Goal: Information Seeking & Learning: Learn about a topic

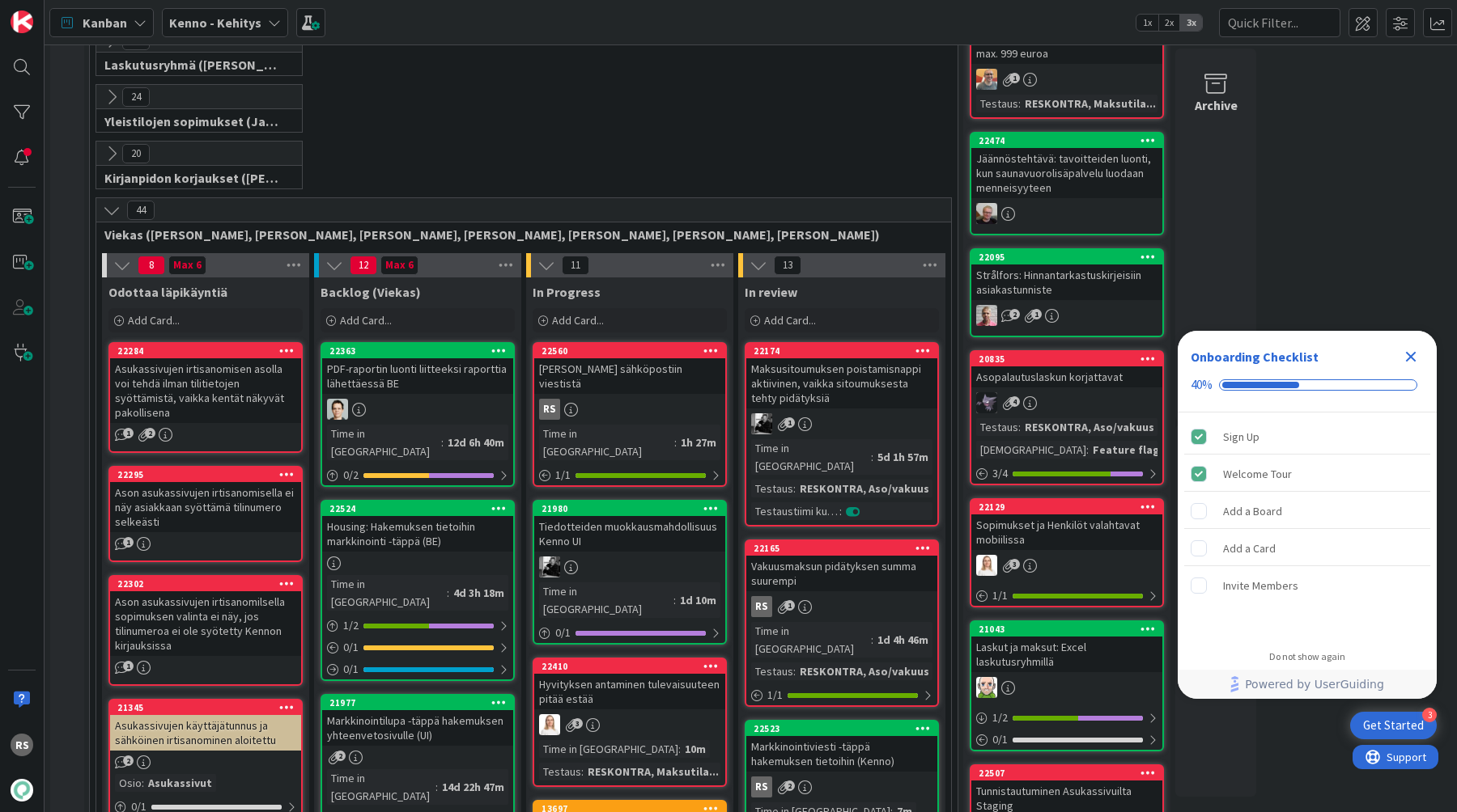
click at [662, 374] on div "[PERSON_NAME] sähköpostiin viestistä" at bounding box center [629, 376] width 191 height 35
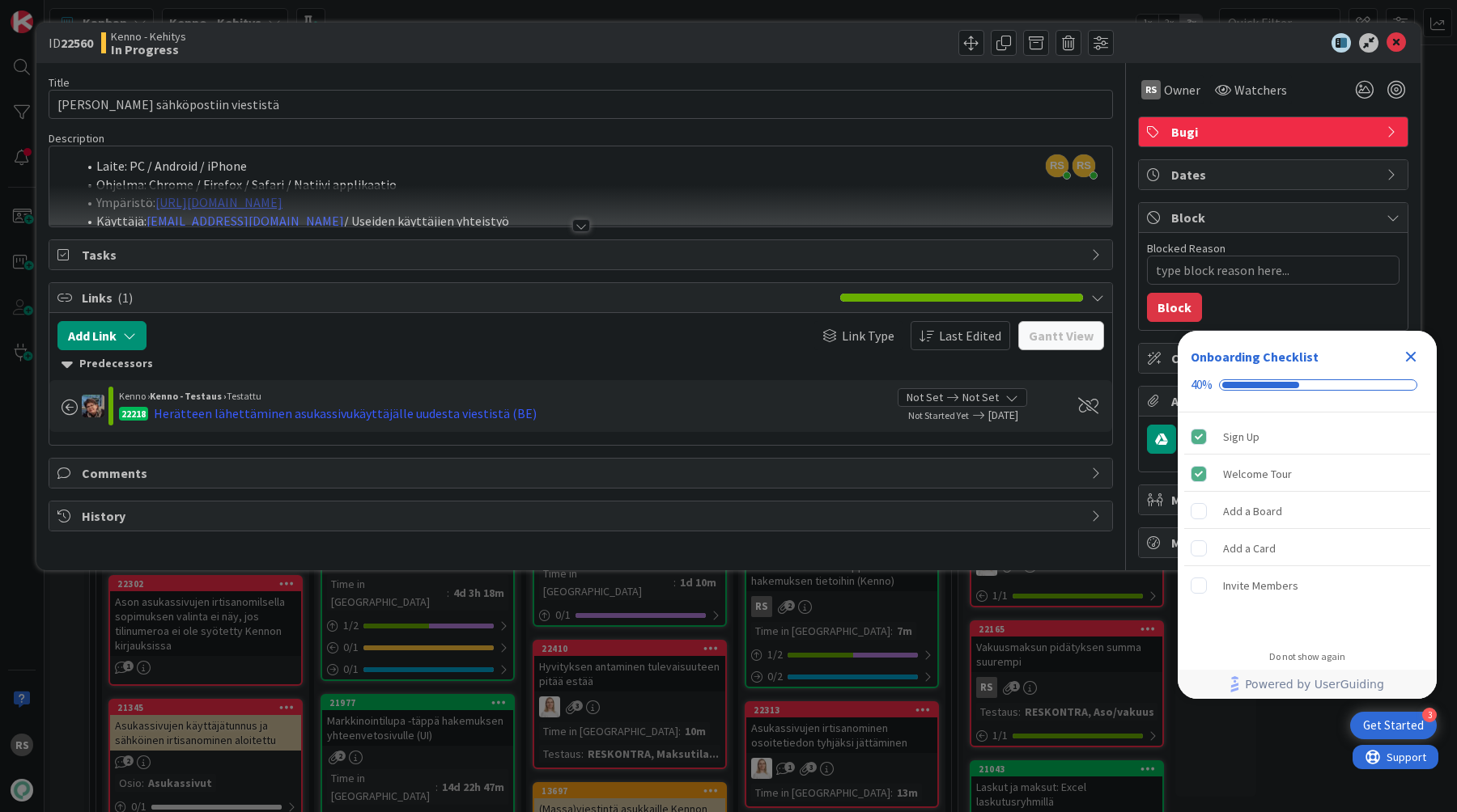
click at [578, 223] on div at bounding box center [580, 225] width 18 height 13
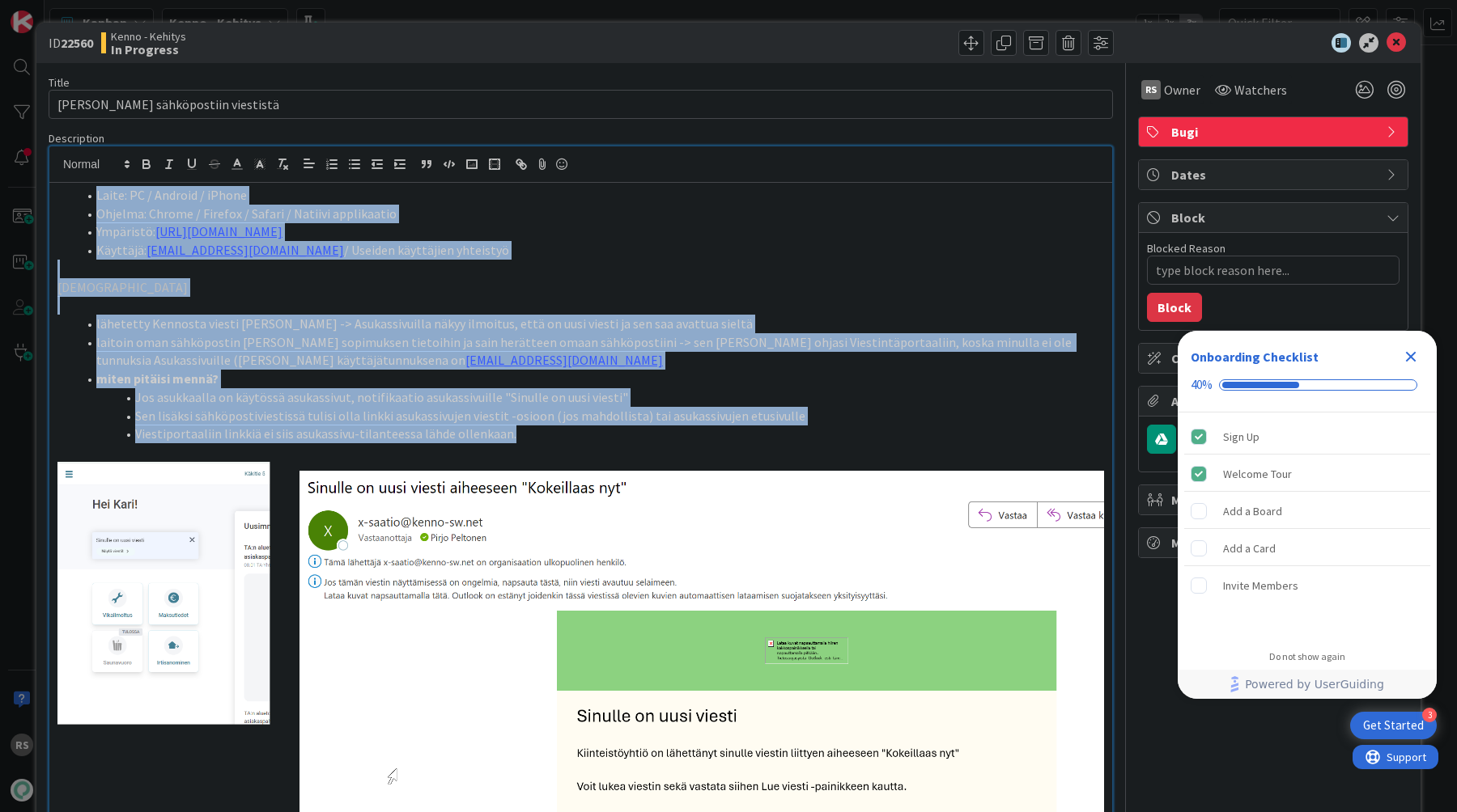
drag, startPoint x: 542, startPoint y: 430, endPoint x: 68, endPoint y: 186, distance: 533.1
click at [68, 186] on div "Laite: PC / Android / iPhone Ohjelma: Chrome / Firefox / Safari / Natiivi appli…" at bounding box center [581, 664] width 1063 height 963
copy div "Laite: PC / Android / iPhone Ohjelma: Chrome / Firefox / Safari / Natiivi appli…"
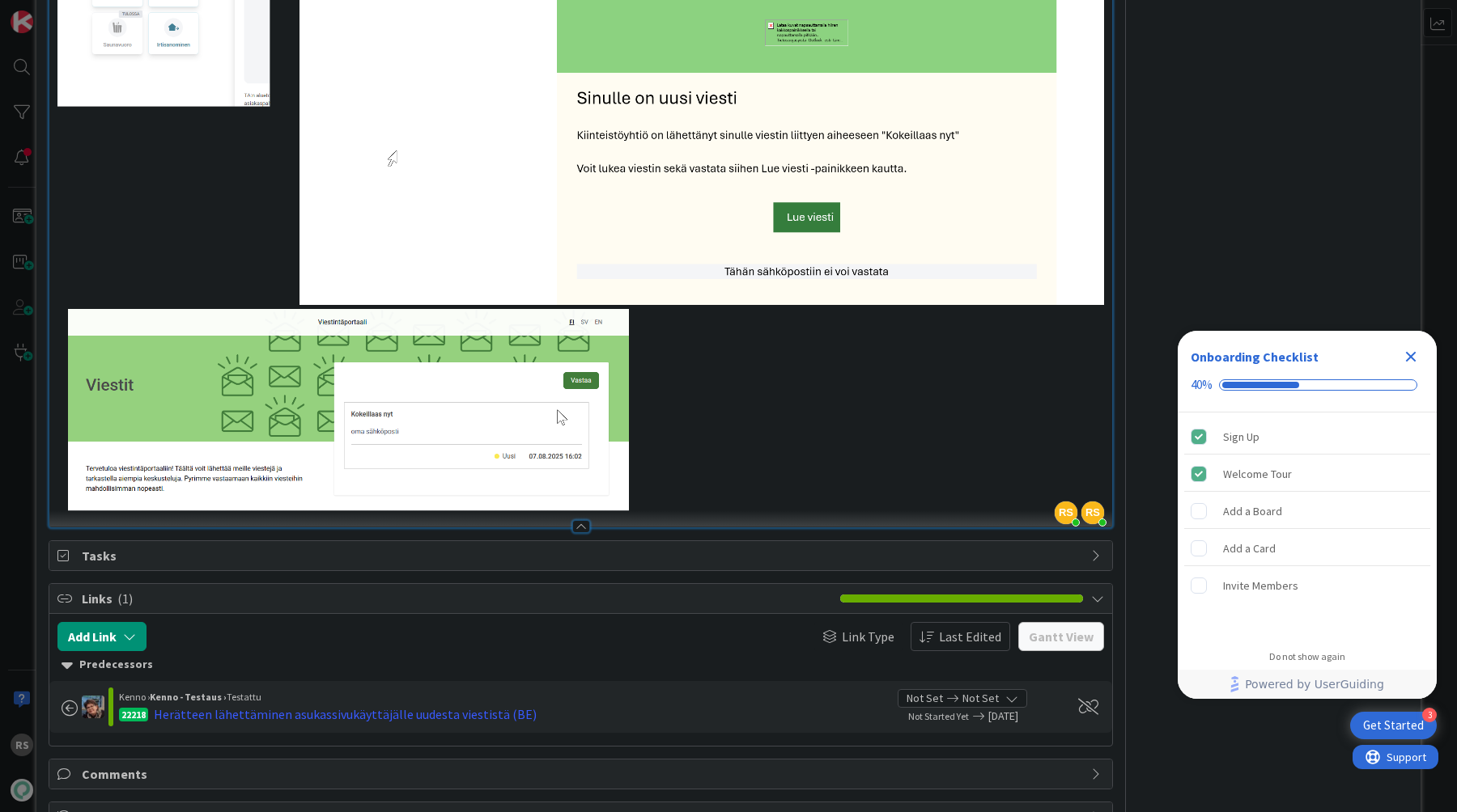
scroll to position [673, 0]
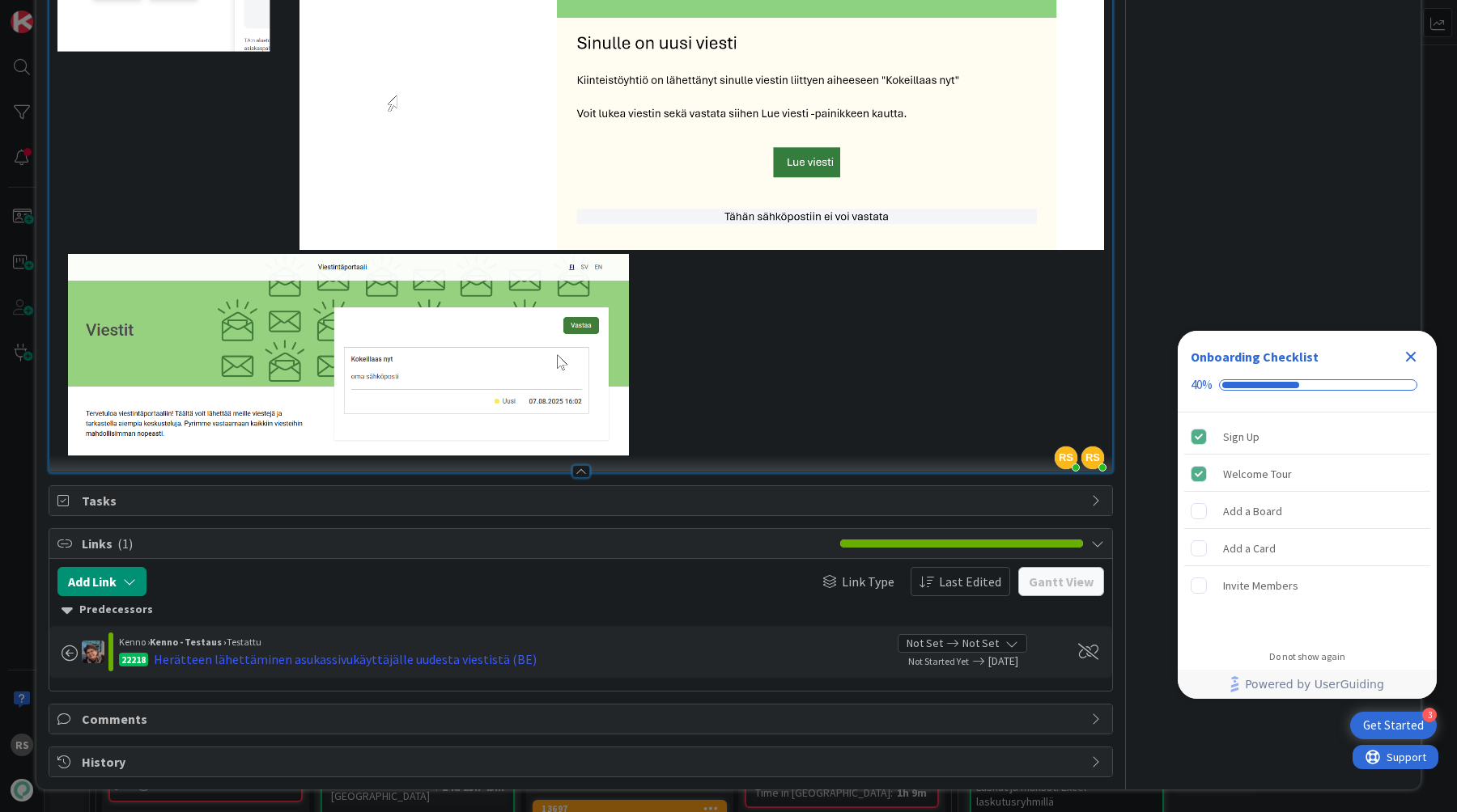
type textarea "x"
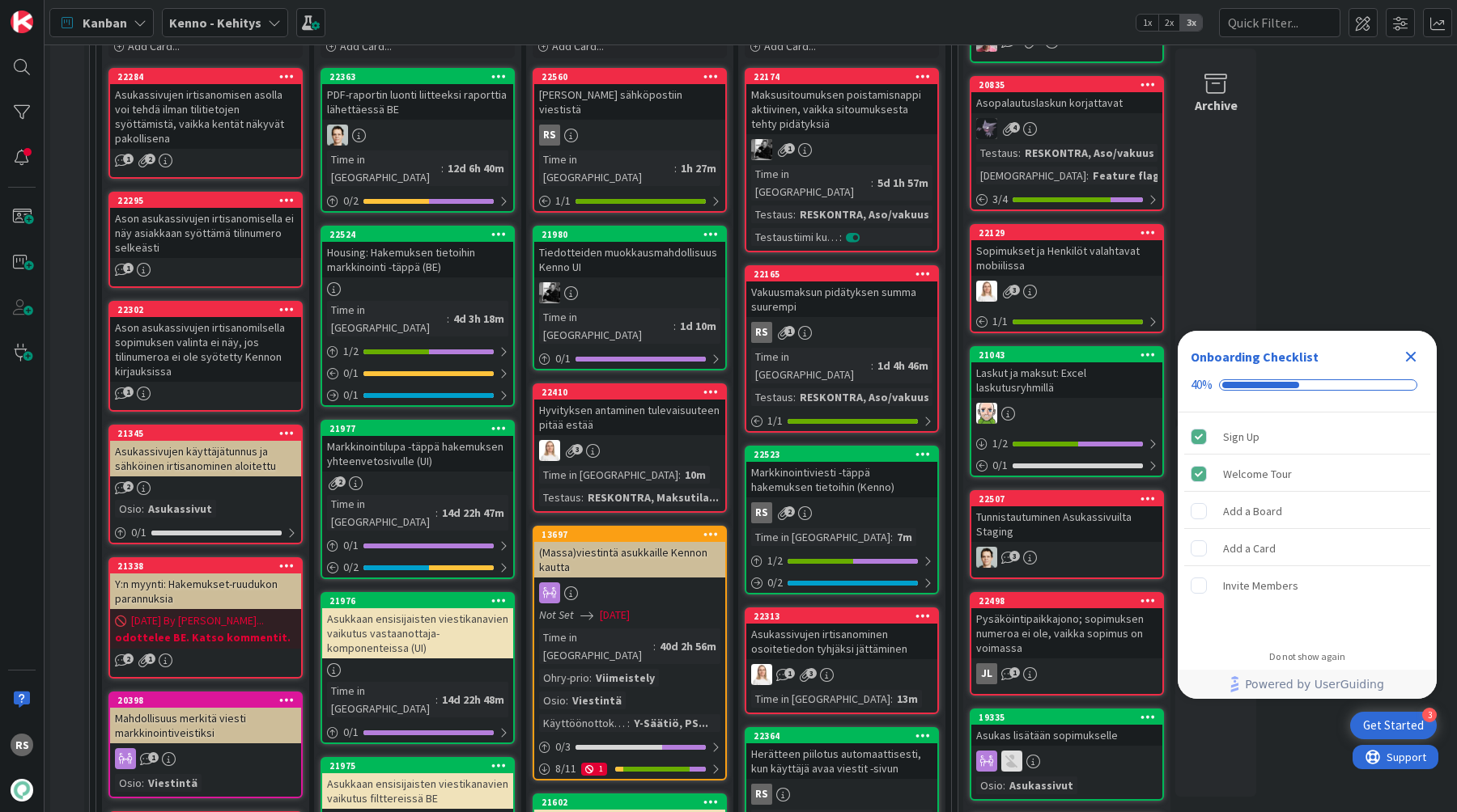
scroll to position [464, 0]
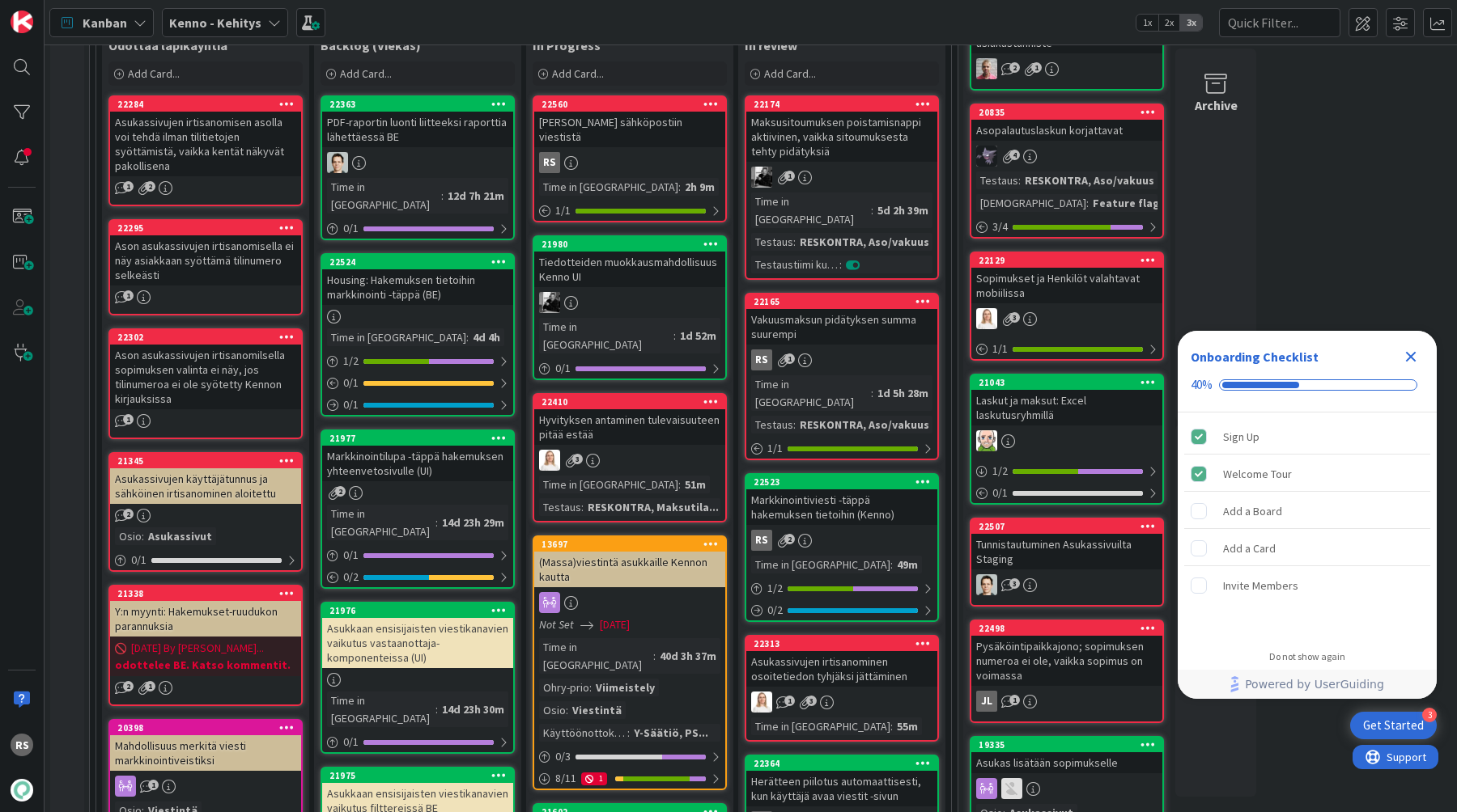
click at [797, 489] on div "Markkinointiviesti -täppä hakemuksen tietoihin (Kenno)" at bounding box center [842, 507] width 191 height 35
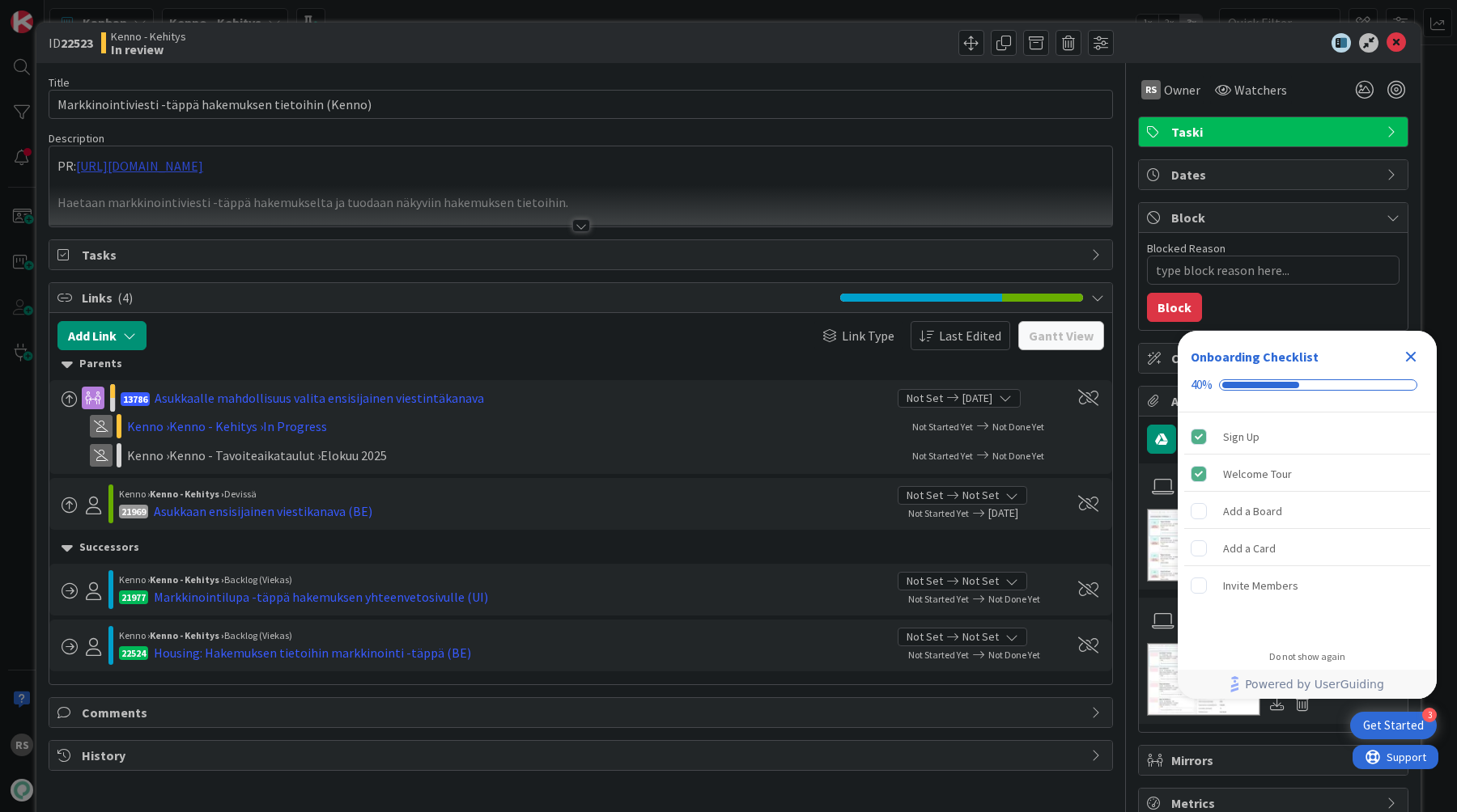
click at [310, 167] on div "PR: https://github.com/pandiafi/kenno/pull/8179 Haetaan markkinointiviesti -täp…" at bounding box center [581, 186] width 1063 height 80
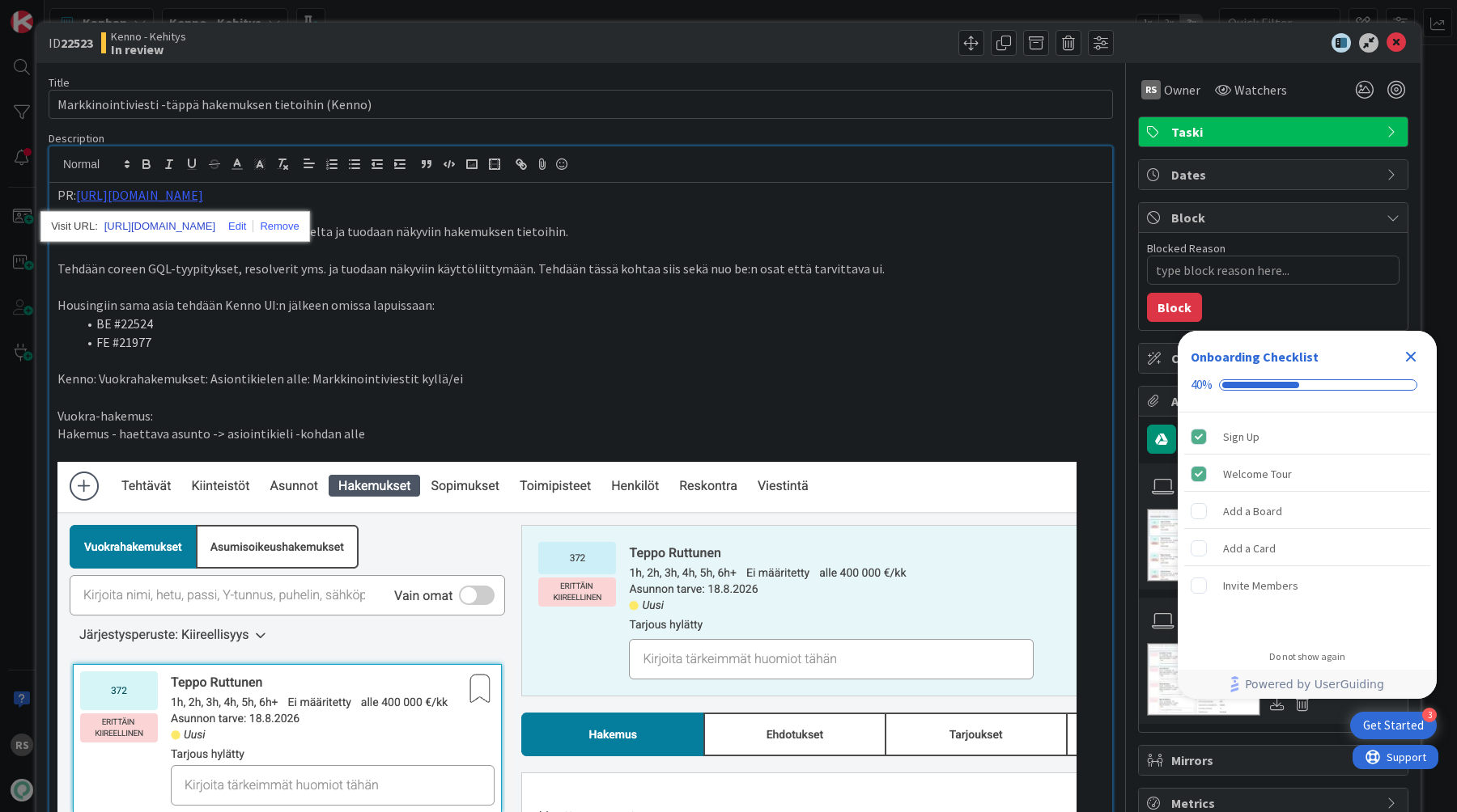
click at [215, 228] on link "https://github.com/pandiafi/kenno/pull/8179" at bounding box center [159, 226] width 111 height 21
click at [1395, 48] on icon at bounding box center [1396, 42] width 19 height 19
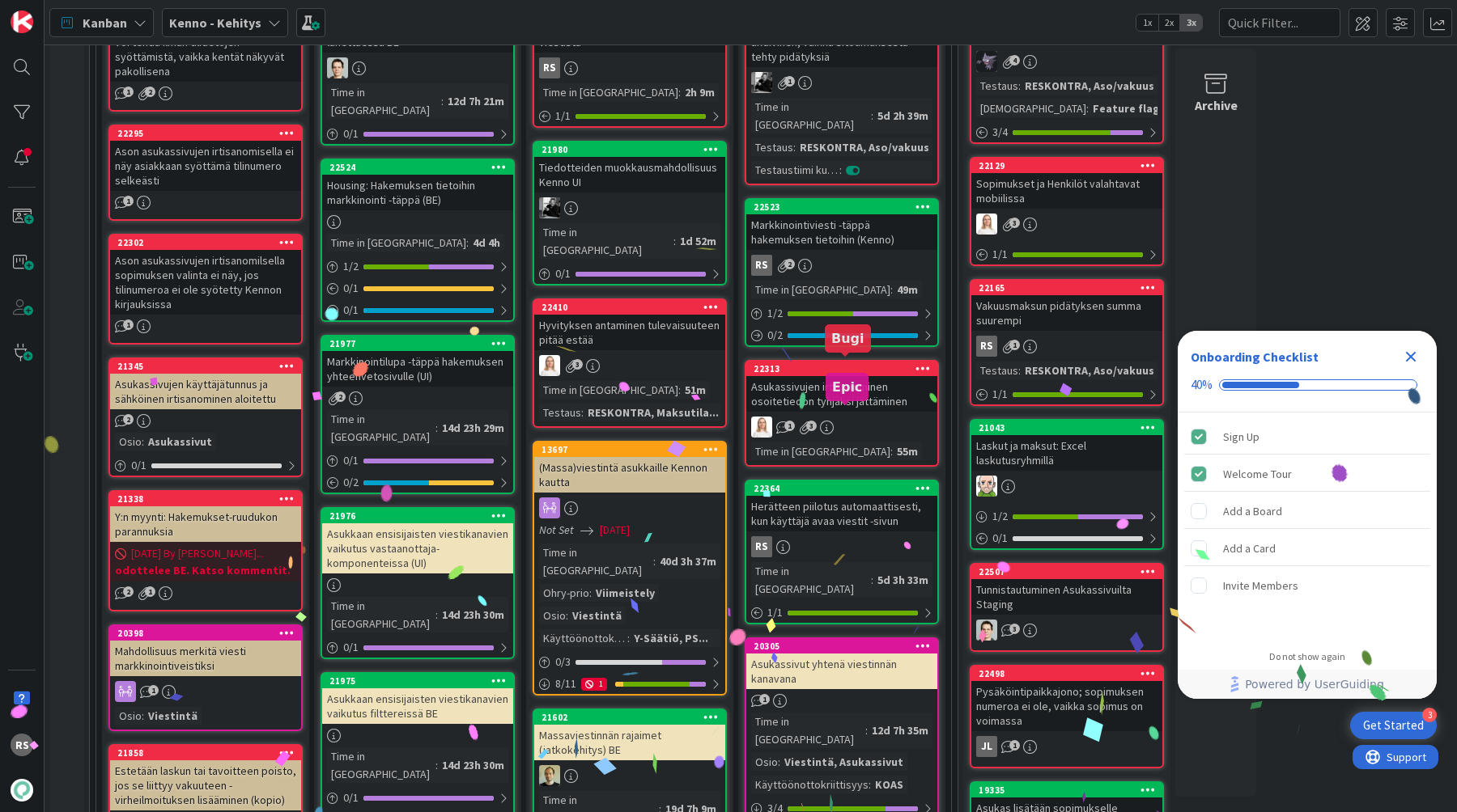
scroll to position [514, 0]
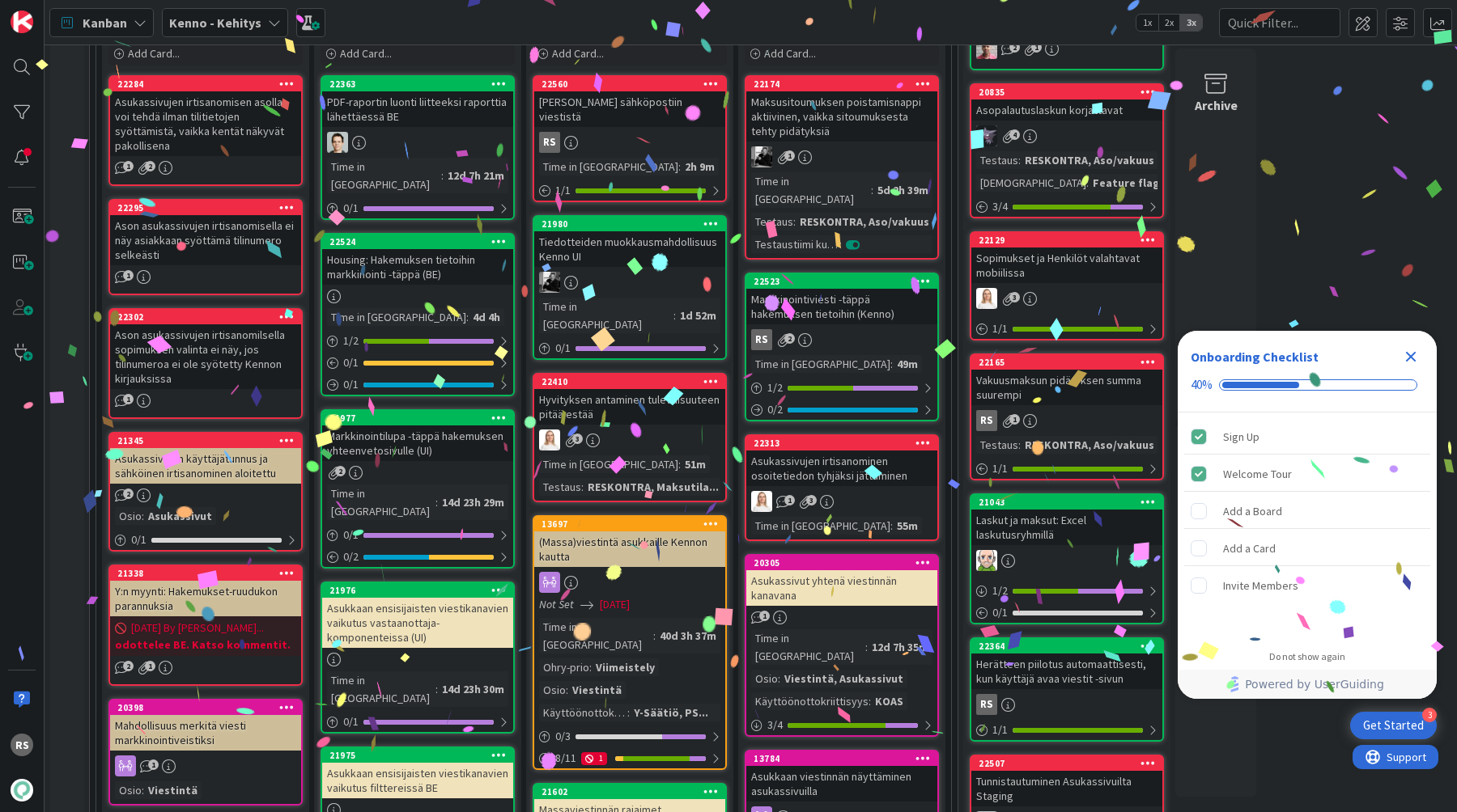
click at [646, 99] on div "[PERSON_NAME] sähköpostiin viestistä" at bounding box center [629, 109] width 191 height 35
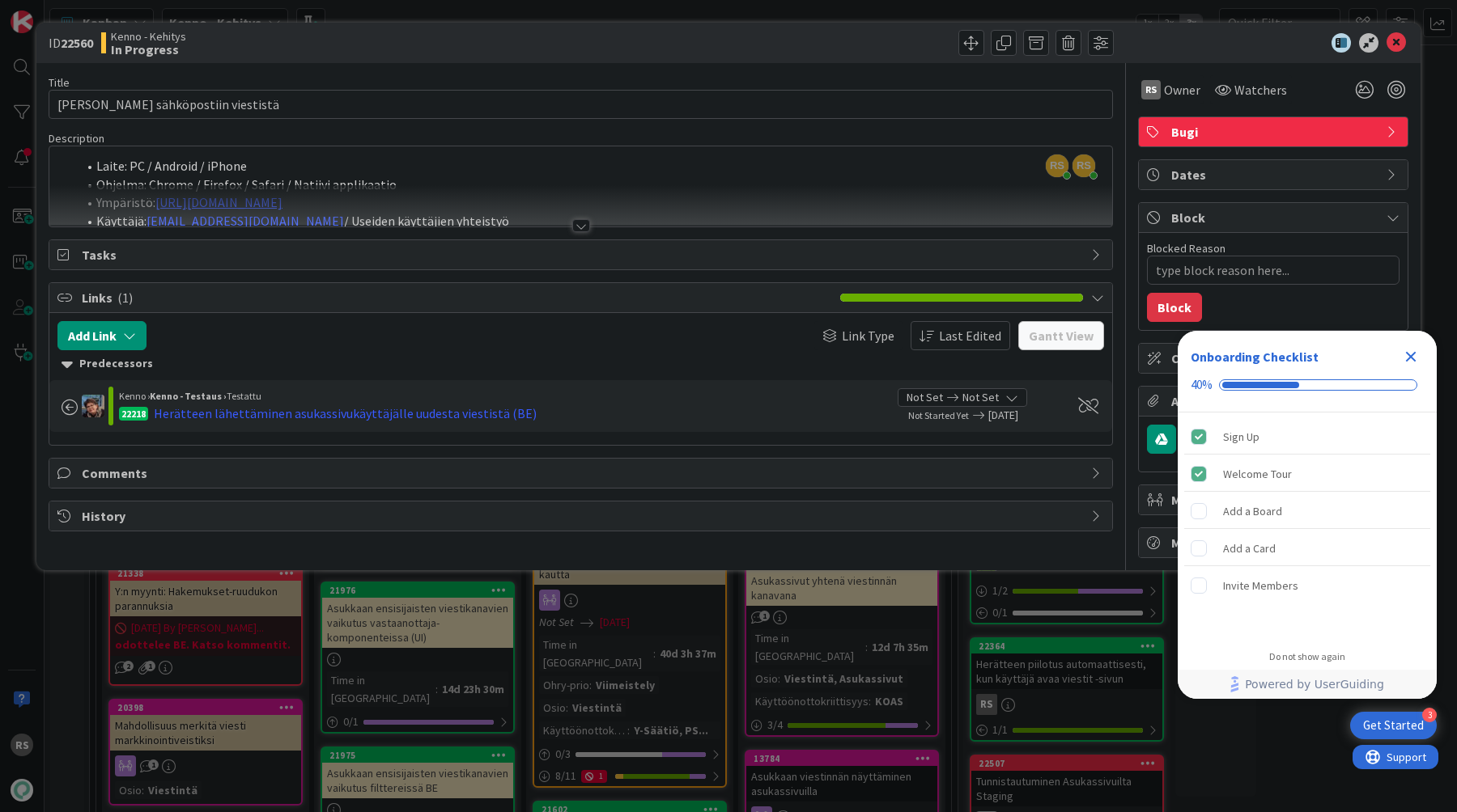
click at [585, 226] on div at bounding box center [580, 225] width 18 height 13
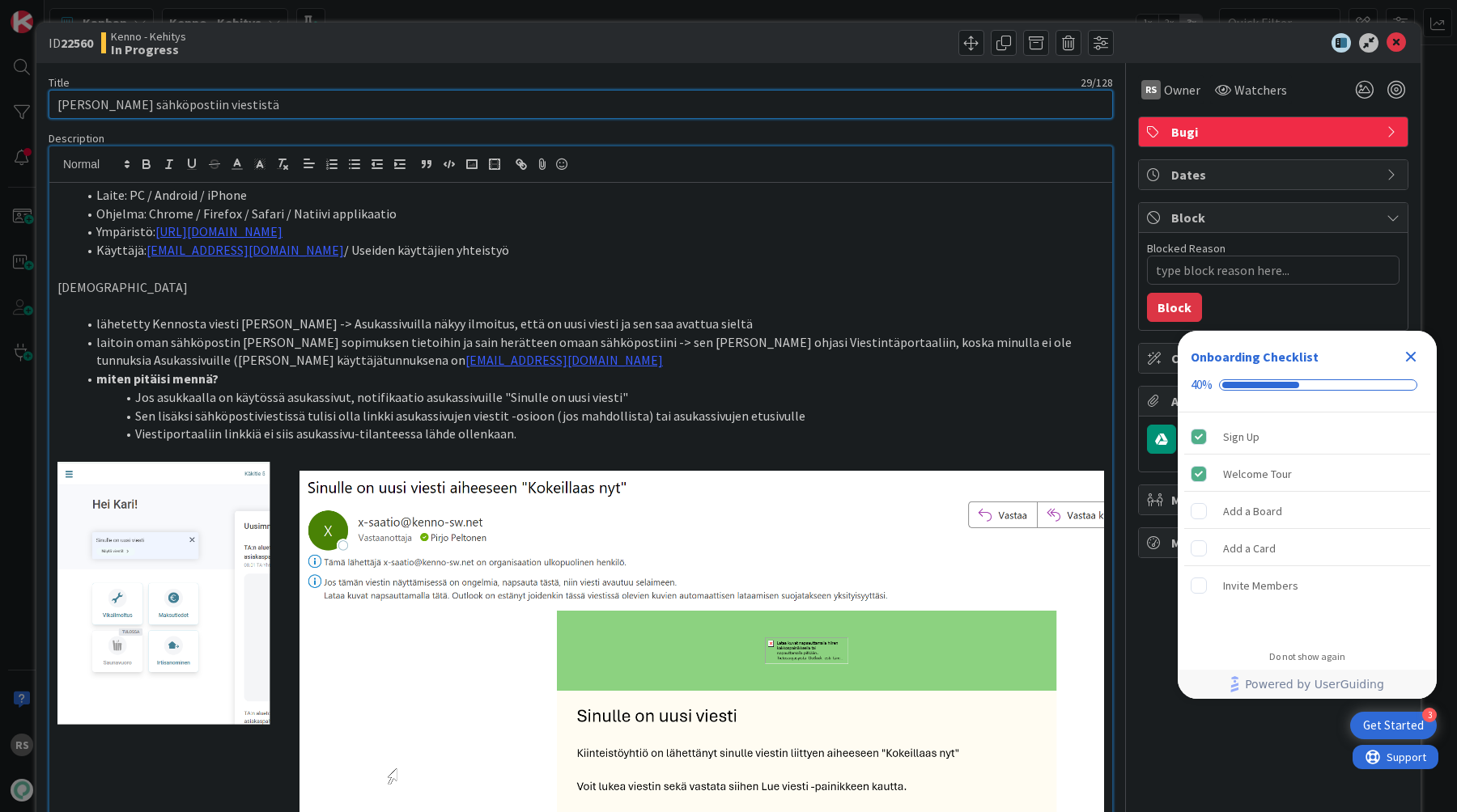
click at [585, 112] on input "[PERSON_NAME] sähköpostiin viestistä" at bounding box center [581, 105] width 1065 height 30
type textarea "x"
